Goal: Check status: Check status

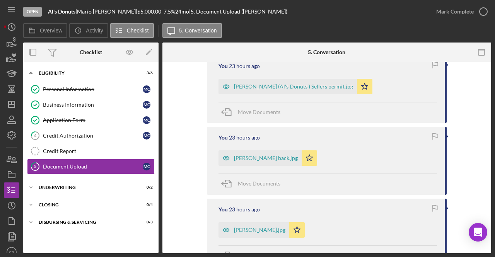
scroll to position [218, 0]
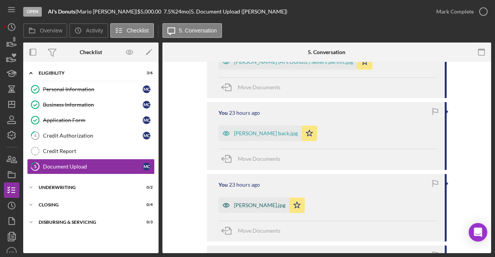
click at [262, 200] on div "[PERSON_NAME].jpg" at bounding box center [253, 205] width 71 height 15
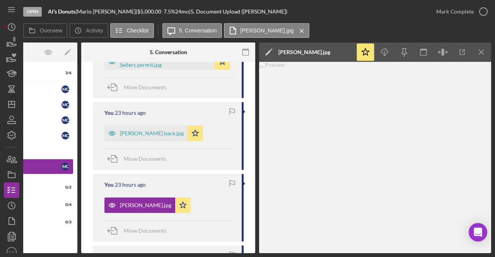
scroll to position [0, 81]
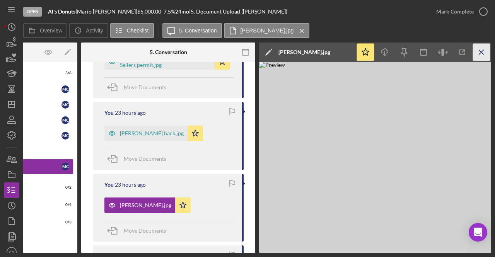
click at [481, 53] on icon "Icon/Menu Close" at bounding box center [481, 52] width 17 height 17
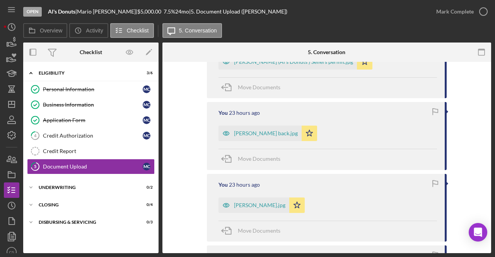
scroll to position [0, 0]
click at [70, 89] on div "Personal Information" at bounding box center [93, 89] width 100 height 6
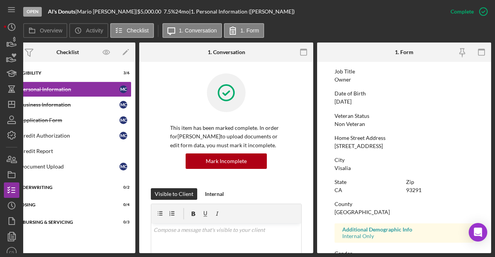
scroll to position [58, 0]
drag, startPoint x: 409, startPoint y: 147, endPoint x: 333, endPoint y: 144, distance: 75.8
click at [333, 144] on form "To edit this form you must mark this item incomplete First Name [PERSON_NAME] M…" at bounding box center [404, 157] width 174 height 191
copy div "[STREET_ADDRESS]"
click at [373, 147] on div "[STREET_ADDRESS]" at bounding box center [358, 146] width 48 height 6
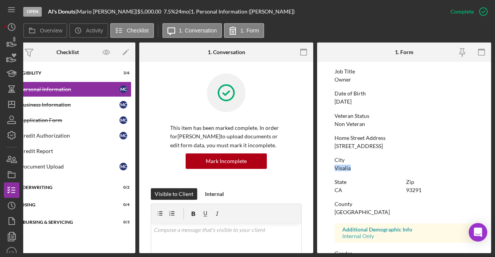
drag, startPoint x: 365, startPoint y: 169, endPoint x: 328, endPoint y: 165, distance: 37.3
click at [328, 165] on form "To edit this form you must mark this item incomplete First Name [PERSON_NAME] M…" at bounding box center [404, 157] width 174 height 191
copy div "Visalia"
click at [381, 170] on div "City [GEOGRAPHIC_DATA]" at bounding box center [403, 164] width 139 height 14
drag, startPoint x: 423, startPoint y: 190, endPoint x: 403, endPoint y: 196, distance: 20.9
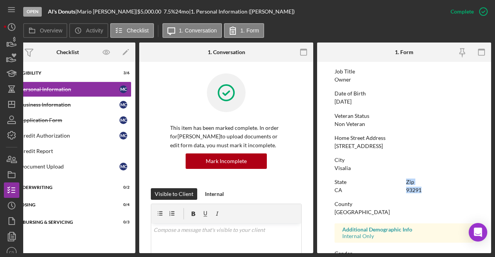
click at [403, 196] on div "State [US_STATE] Zip 93291" at bounding box center [403, 190] width 139 height 22
drag, startPoint x: 421, startPoint y: 193, endPoint x: 405, endPoint y: 193, distance: 16.2
click at [406, 193] on div "Zip 93291" at bounding box center [440, 186] width 68 height 14
copy div "93291"
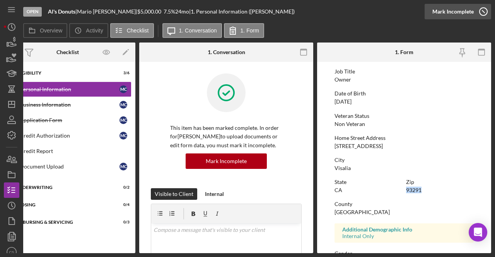
click at [459, 13] on div "Mark Incomplete" at bounding box center [452, 11] width 41 height 15
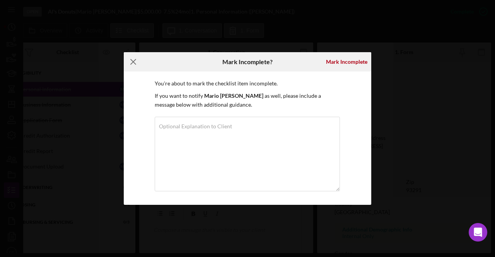
click at [136, 60] on icon "Icon/Menu Close" at bounding box center [133, 61] width 19 height 19
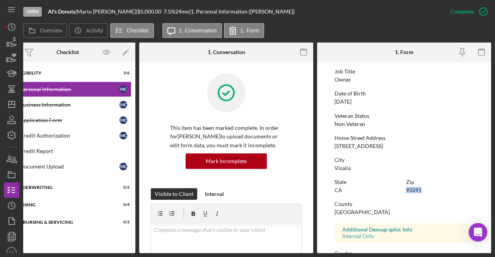
drag, startPoint x: 424, startPoint y: 191, endPoint x: 404, endPoint y: 195, distance: 20.6
click at [404, 195] on div "State [US_STATE] Zip 93291" at bounding box center [403, 190] width 139 height 22
copy div "93291"
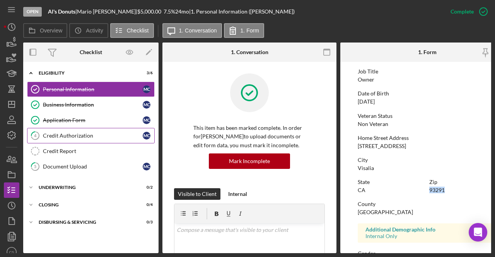
click at [92, 133] on div "Credit Authorization" at bounding box center [93, 136] width 100 height 6
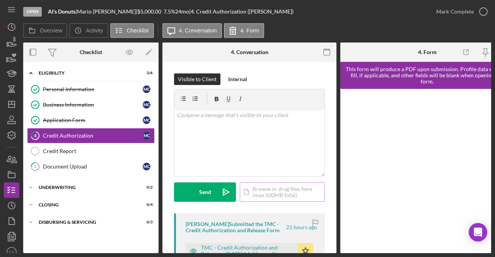
scroll to position [90, 0]
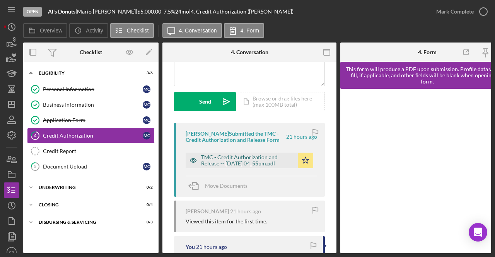
click at [261, 159] on div "TMC - Credit Authorization and Release -- [DATE] 04_55pm.pdf" at bounding box center [247, 160] width 93 height 12
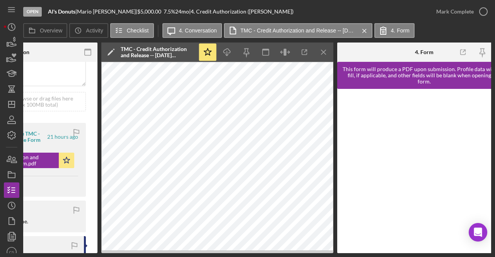
scroll to position [0, 0]
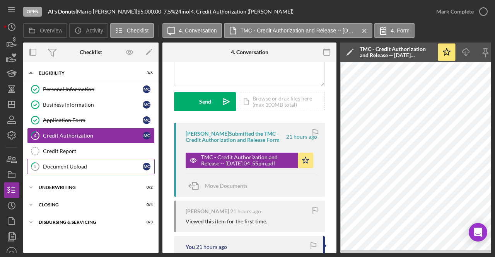
click at [93, 160] on link "5 Document Upload M C" at bounding box center [91, 166] width 128 height 15
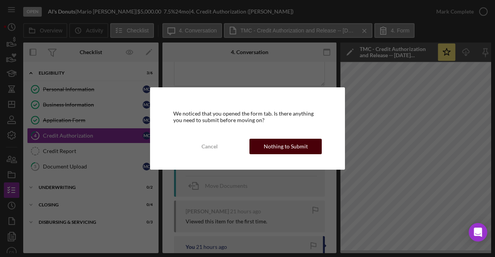
click at [308, 143] on button "Nothing to Submit" at bounding box center [285, 146] width 72 height 15
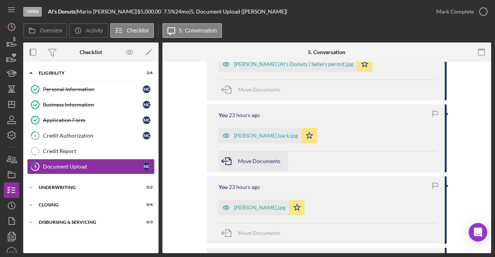
scroll to position [216, 0]
click at [269, 206] on div "[PERSON_NAME].jpg" at bounding box center [259, 208] width 51 height 6
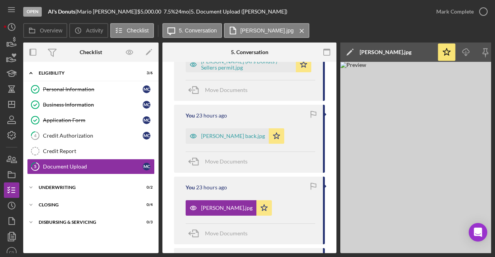
scroll to position [0, 81]
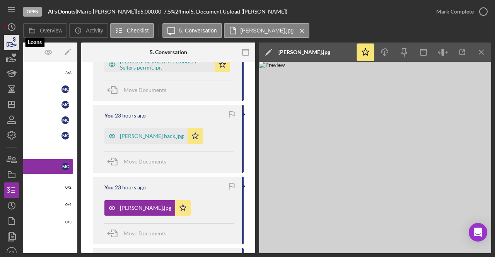
click at [9, 46] on icon "button" at bounding box center [12, 44] width 8 height 4
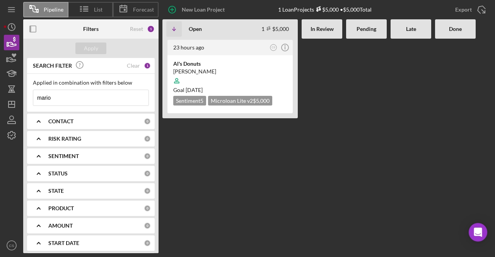
click at [82, 101] on input "mario" at bounding box center [90, 97] width 115 height 15
type input "m"
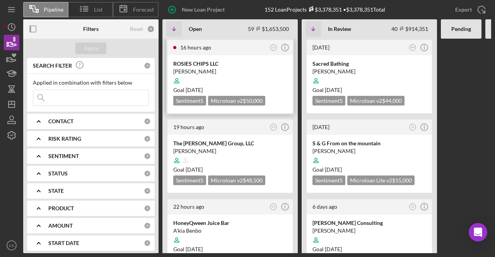
click at [242, 76] on div at bounding box center [230, 80] width 114 height 15
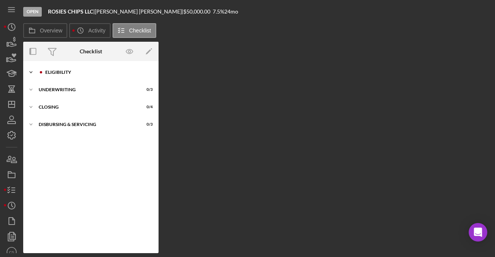
click at [54, 77] on div "Icon/Expander Eligibility 0 / 6" at bounding box center [90, 72] width 135 height 15
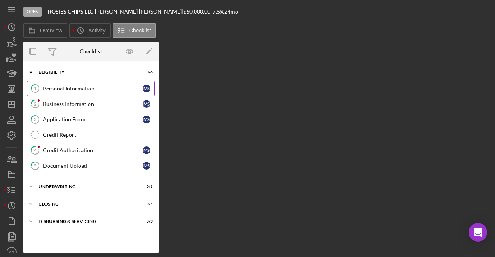
click at [56, 85] on div "Personal Information" at bounding box center [93, 88] width 100 height 6
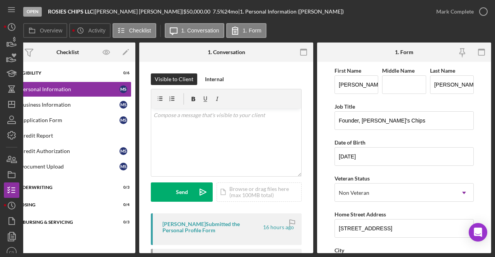
drag, startPoint x: 95, startPoint y: 10, endPoint x: 47, endPoint y: 10, distance: 47.6
click at [47, 10] on div "Open ROSIES CHIPS LLC | [PERSON_NAME] | $50,000.00 7.5 % 24 mo | 1. Personal In…" at bounding box center [225, 11] width 405 height 23
copy div "ROSIES CHIPS LLC"
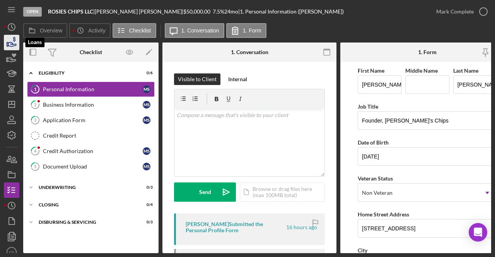
click at [11, 41] on icon "button" at bounding box center [11, 42] width 19 height 19
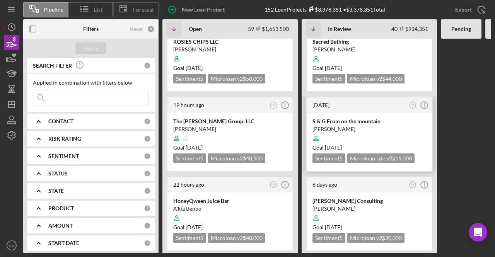
scroll to position [22, 0]
click at [239, 129] on div "[PERSON_NAME]" at bounding box center [230, 130] width 114 height 8
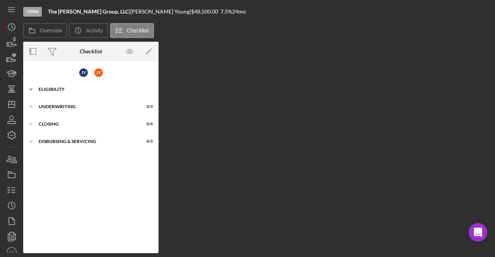
click at [59, 85] on div "Icon/Expander Eligibility 4 / 8" at bounding box center [90, 89] width 135 height 15
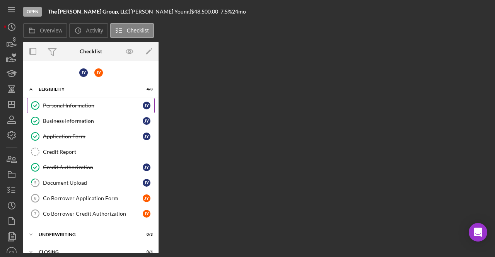
click at [76, 106] on div "Personal Information" at bounding box center [93, 105] width 100 height 6
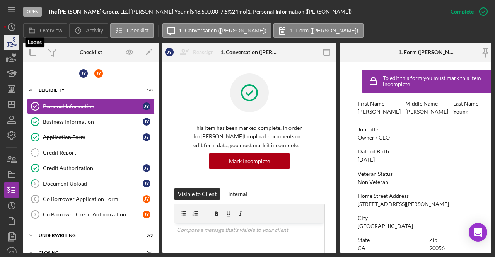
click at [15, 44] on icon "button" at bounding box center [12, 44] width 8 height 4
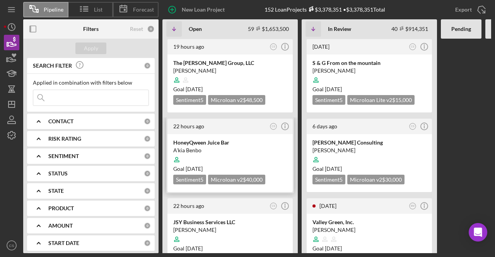
scroll to position [111, 0]
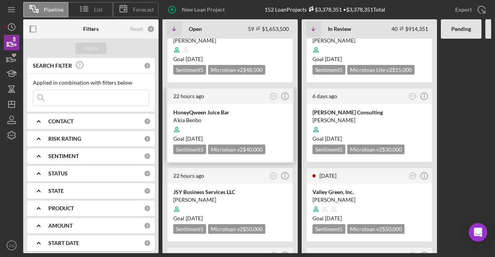
click at [208, 120] on div "A'kia Benbo" at bounding box center [230, 120] width 114 height 8
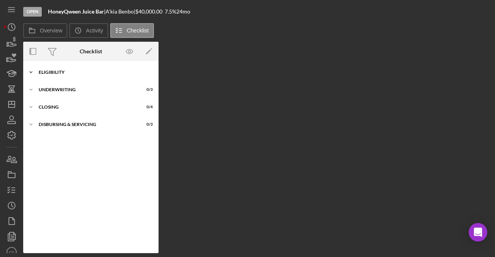
click at [70, 69] on div "Icon/Expander Eligibility 0 / 6" at bounding box center [90, 72] width 135 height 15
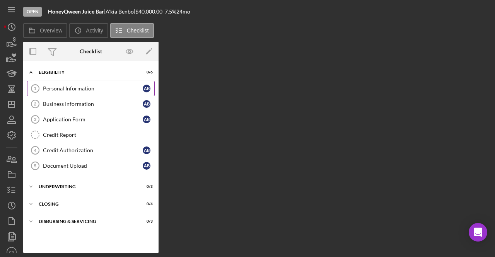
click at [92, 91] on div "Personal Information" at bounding box center [93, 88] width 100 height 6
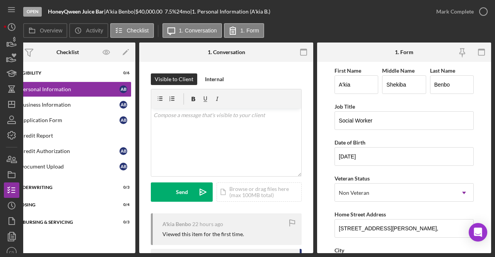
drag, startPoint x: 49, startPoint y: 9, endPoint x: 107, endPoint y: 13, distance: 58.9
click at [106, 13] on div "HoneyQween Juice Bar |" at bounding box center [77, 12] width 58 height 6
click at [10, 47] on icon "button" at bounding box center [11, 42] width 19 height 19
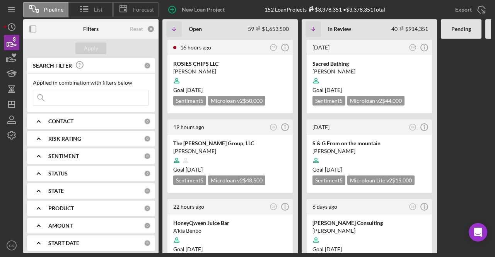
click at [95, 102] on input at bounding box center [90, 97] width 115 height 15
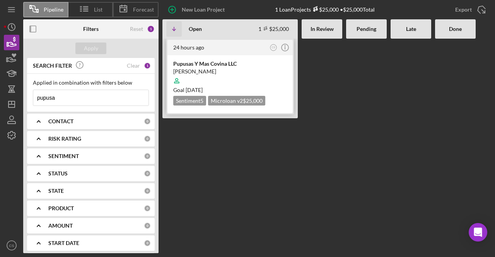
type input "pupusa"
click at [265, 74] on div at bounding box center [230, 80] width 114 height 15
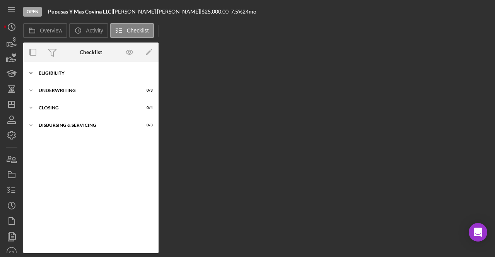
click at [55, 79] on div "Icon/Expander Eligibility 3 / 6" at bounding box center [90, 72] width 135 height 15
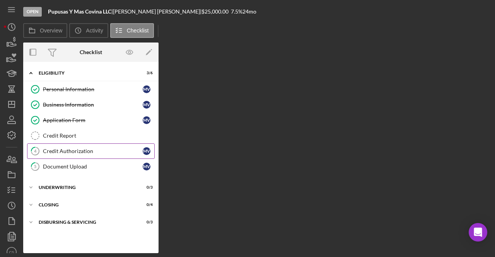
click at [80, 151] on div "Credit Authorization" at bounding box center [93, 151] width 100 height 6
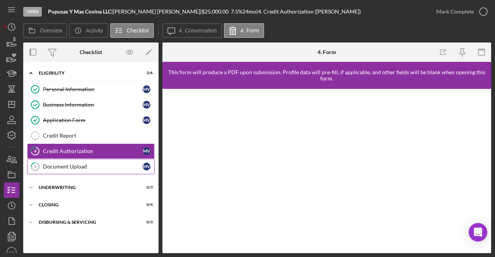
click at [124, 167] on div "Document Upload" at bounding box center [93, 167] width 100 height 6
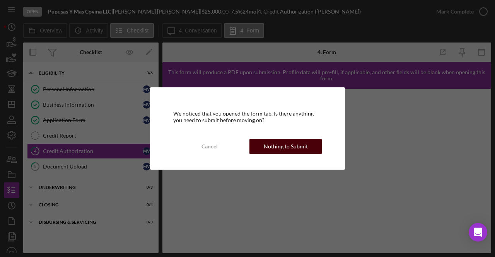
click at [293, 147] on div "Nothing to Submit" at bounding box center [286, 146] width 44 height 15
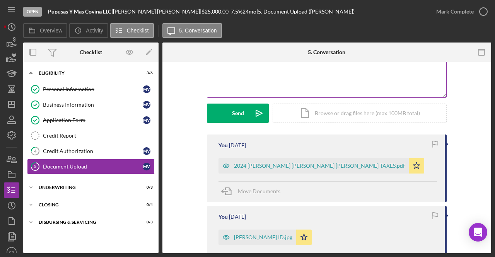
scroll to position [84, 0]
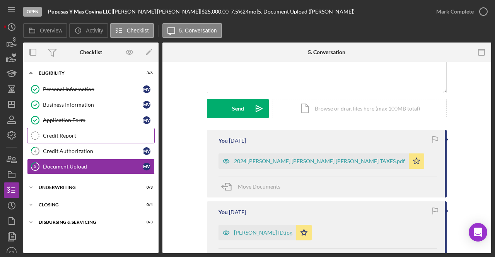
click at [106, 137] on div "Credit Report" at bounding box center [98, 136] width 111 height 6
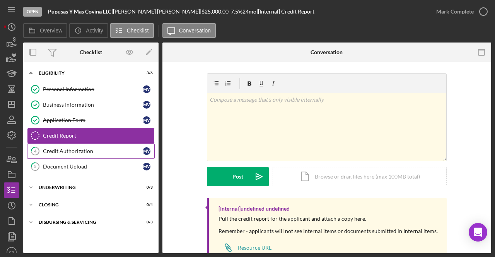
click at [106, 150] on div "Credit Authorization" at bounding box center [93, 151] width 100 height 6
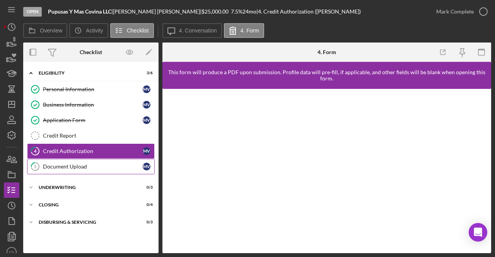
click at [103, 165] on div "Document Upload" at bounding box center [93, 167] width 100 height 6
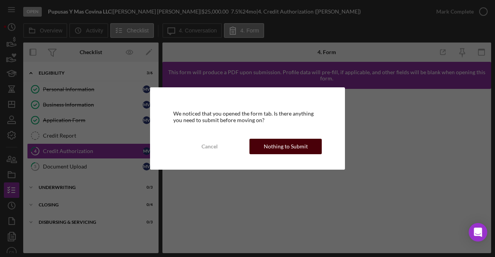
click at [297, 149] on div "Nothing to Submit" at bounding box center [286, 146] width 44 height 15
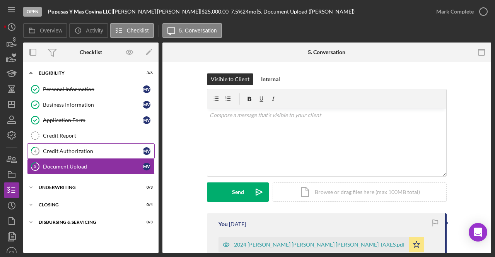
click at [111, 148] on div "Credit Authorization" at bounding box center [93, 151] width 100 height 6
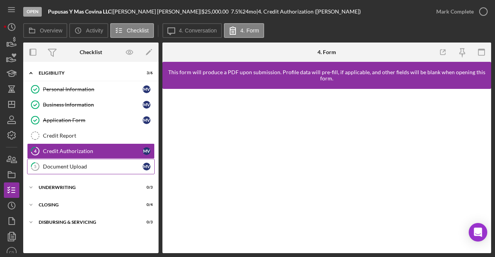
click at [81, 164] on div "Document Upload" at bounding box center [93, 167] width 100 height 6
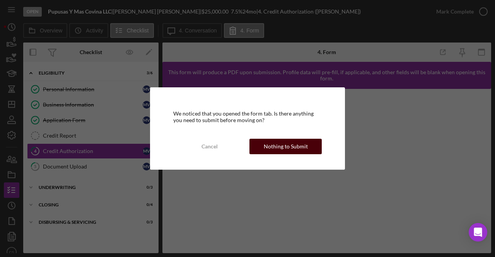
click at [301, 143] on div "Nothing to Submit" at bounding box center [286, 146] width 44 height 15
